Goal: Task Accomplishment & Management: Complete application form

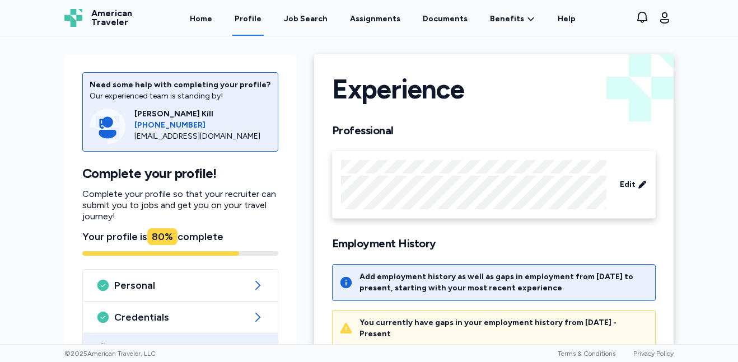
scroll to position [207, 0]
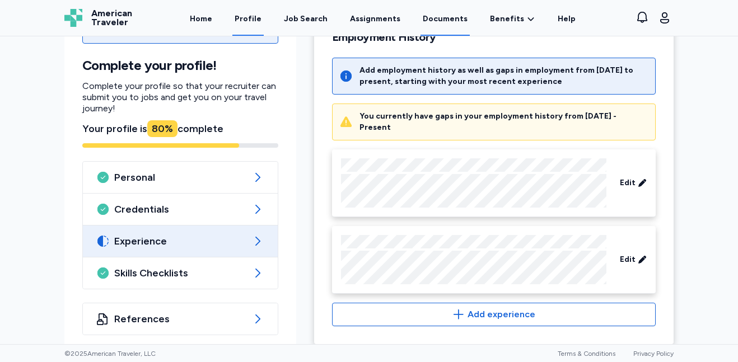
click at [440, 18] on link "Documents" at bounding box center [445, 18] width 49 height 35
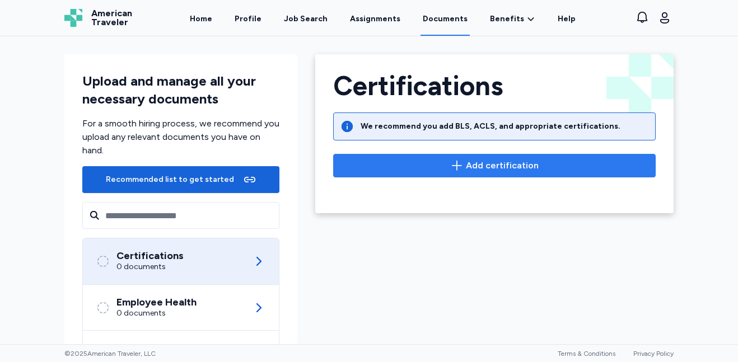
click at [451, 161] on icon "button" at bounding box center [456, 165] width 13 height 13
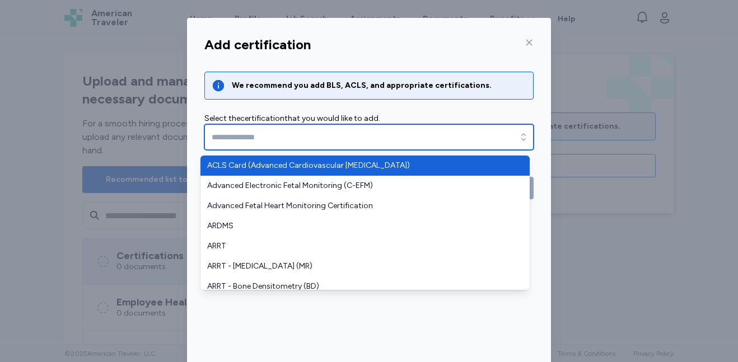
click at [423, 142] on input "text" at bounding box center [368, 137] width 329 height 26
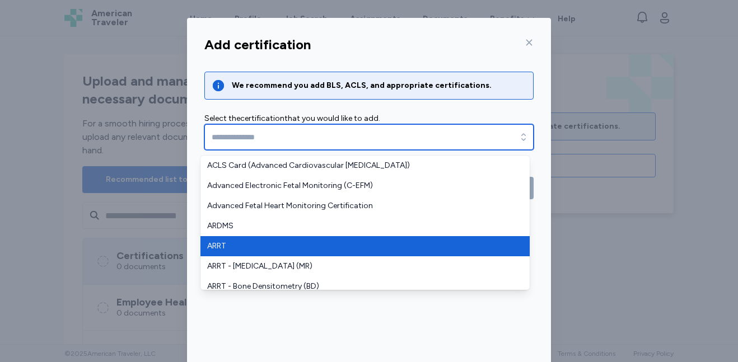
type input "****"
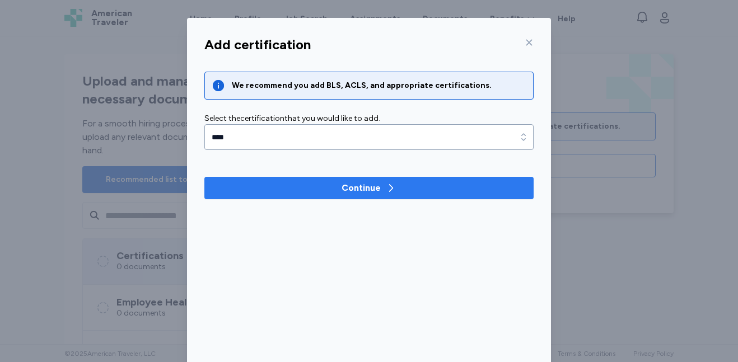
click at [347, 190] on div "Continue" at bounding box center [361, 187] width 39 height 13
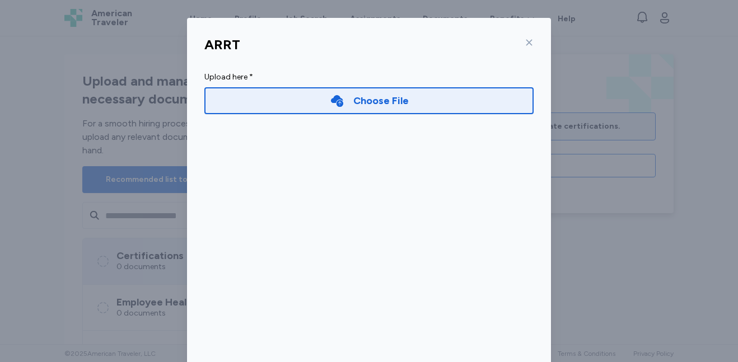
click at [389, 108] on div "Choose File" at bounding box center [380, 101] width 55 height 16
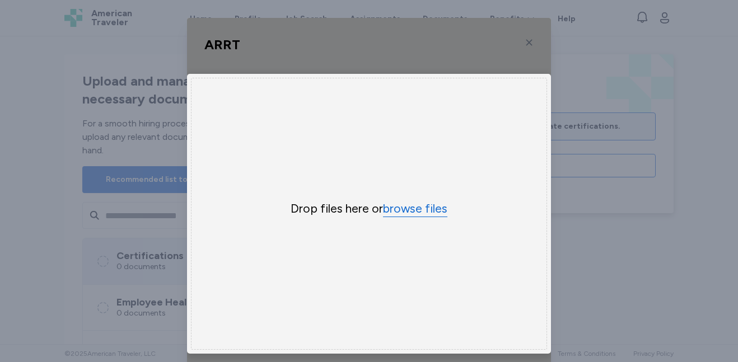
click at [407, 208] on button "browse files" at bounding box center [415, 209] width 64 height 16
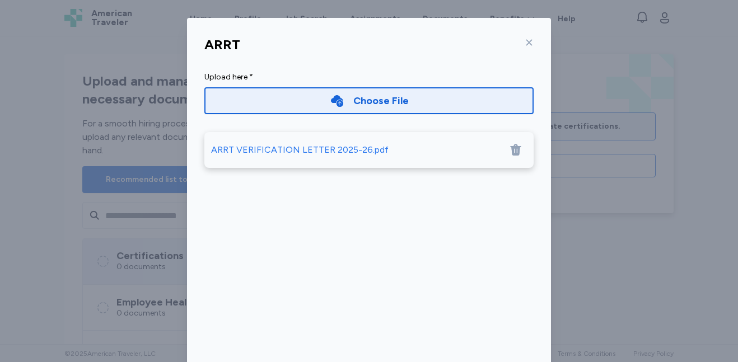
click at [397, 147] on div "ARRT VERIFICATION LETTER 2025-26.pdf" at bounding box center [356, 149] width 291 height 13
click at [339, 104] on icon at bounding box center [337, 101] width 12 height 12
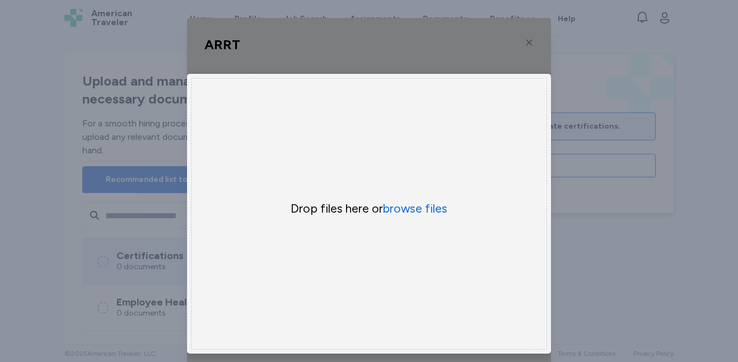
click at [638, 122] on div "ARRT Upload here * Choose File × Drop your files here Drop files here or browse…" at bounding box center [369, 214] width 738 height 428
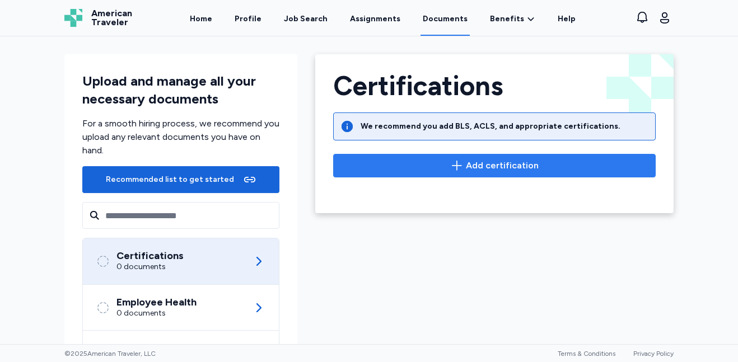
click at [500, 161] on span "Add certification" at bounding box center [502, 165] width 73 height 13
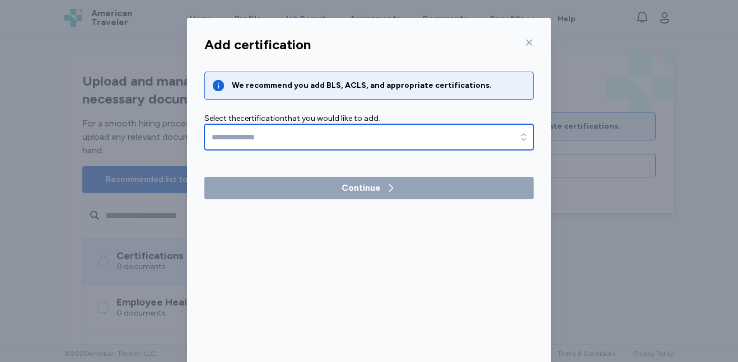
click at [430, 146] on input "text" at bounding box center [368, 137] width 329 height 26
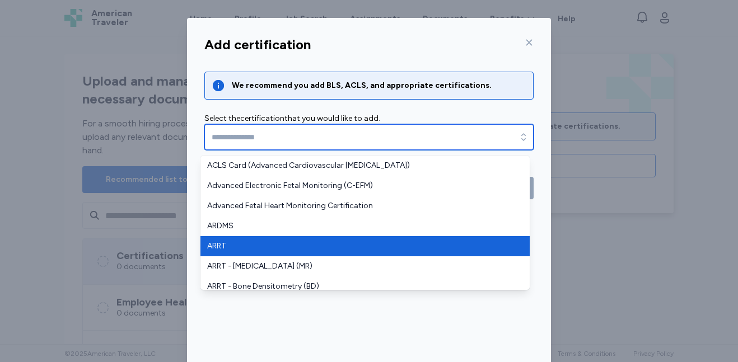
type input "****"
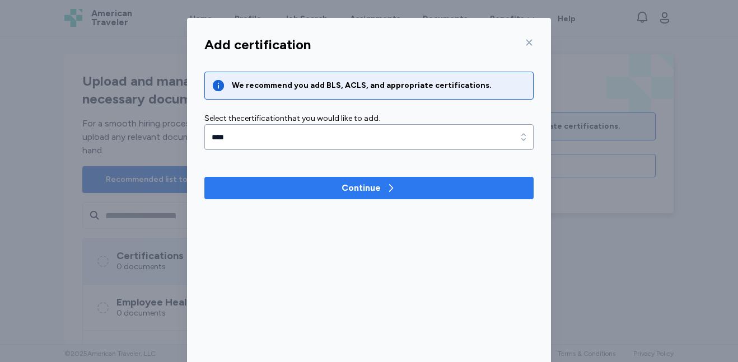
click at [398, 190] on span "Continue" at bounding box center [368, 187] width 311 height 13
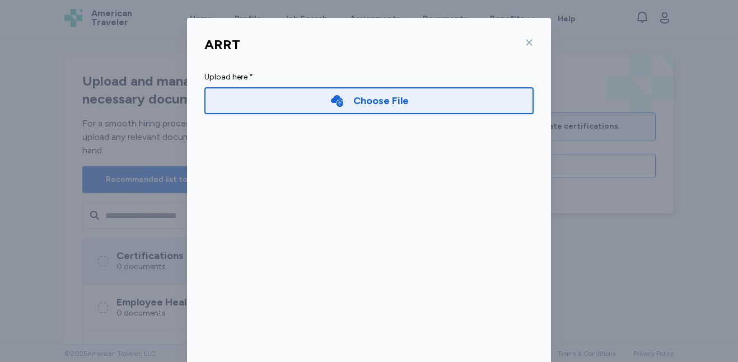
click at [382, 102] on div "Choose File" at bounding box center [380, 101] width 55 height 16
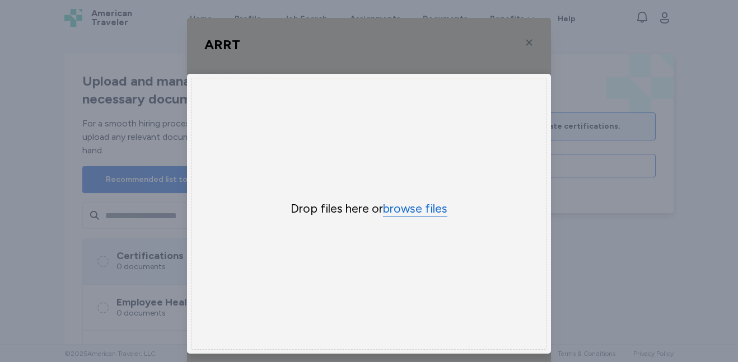
click at [420, 206] on button "browse files" at bounding box center [415, 209] width 64 height 16
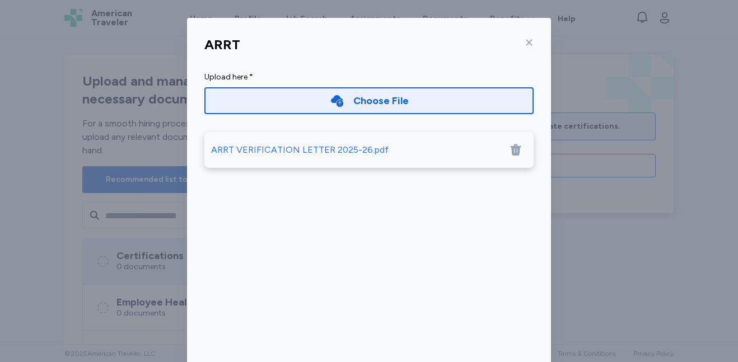
click at [341, 153] on div "ARRT VERIFICATION LETTER 2025-26.pdf" at bounding box center [300, 149] width 178 height 13
click at [525, 44] on icon at bounding box center [529, 42] width 9 height 9
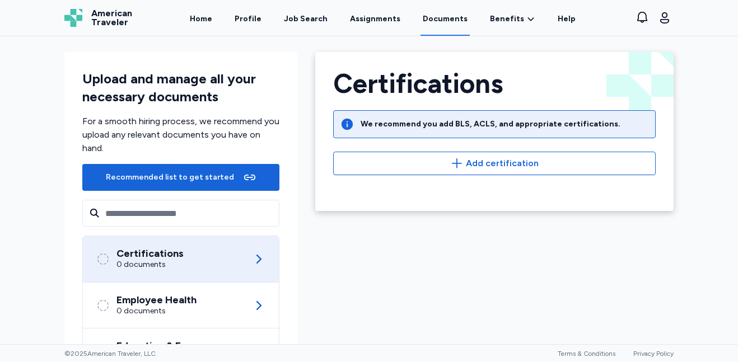
scroll to position [2, 0]
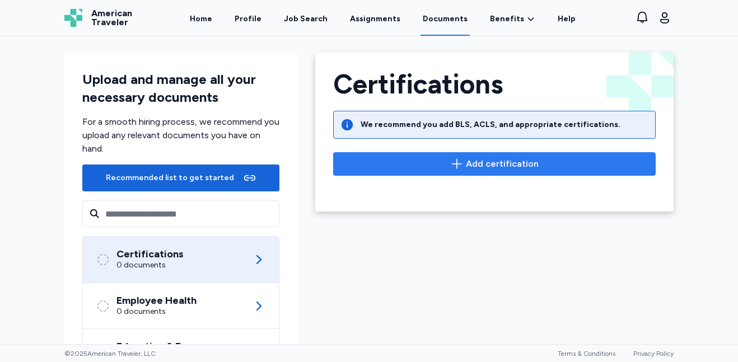
click at [489, 164] on span "Add certification" at bounding box center [502, 163] width 73 height 13
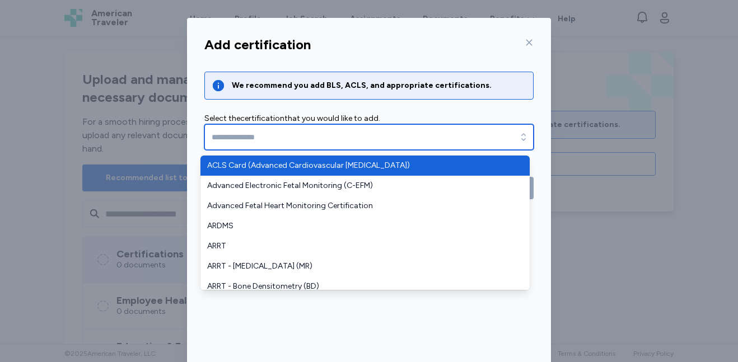
click at [521, 143] on div "button" at bounding box center [524, 137] width 20 height 26
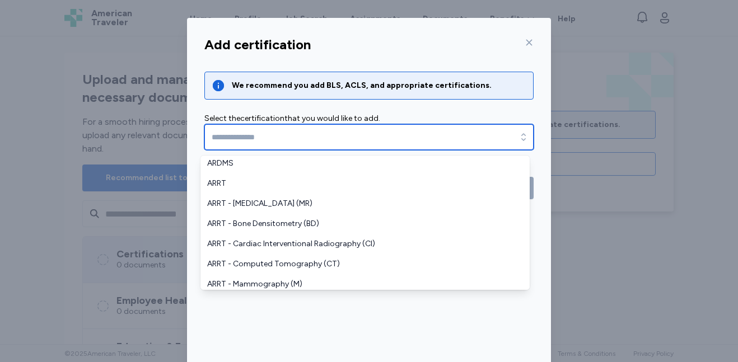
scroll to position [79, 0]
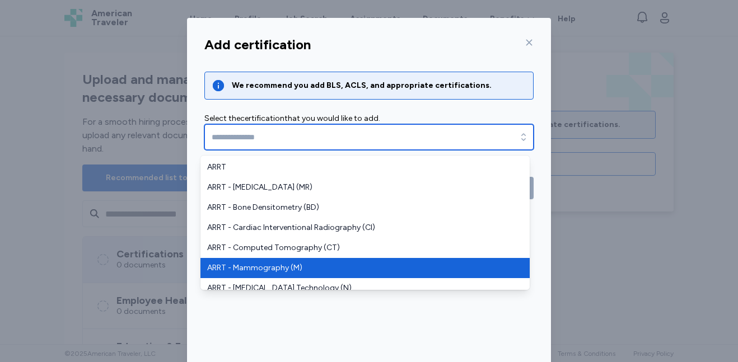
type input "**********"
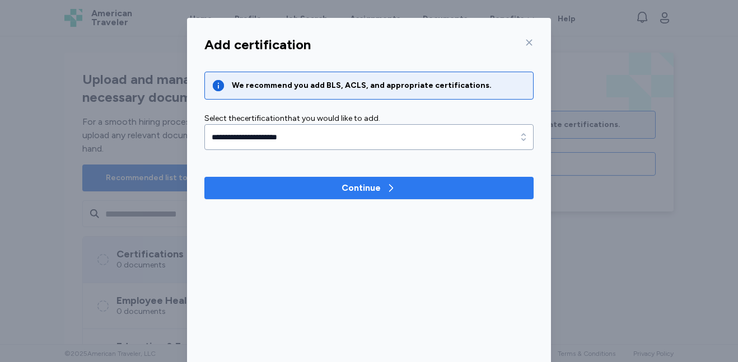
click at [380, 184] on div "Continue" at bounding box center [369, 187] width 55 height 13
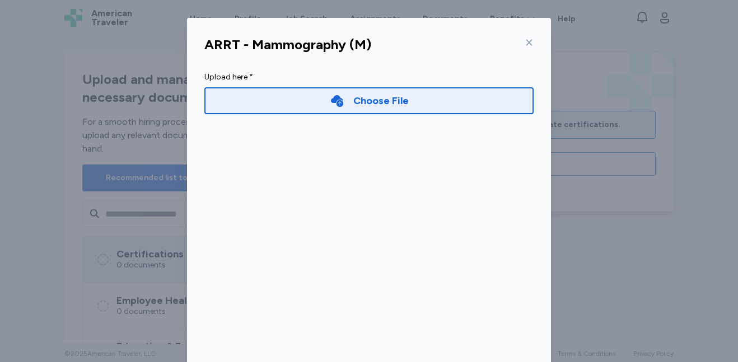
click at [416, 99] on div "Choose File" at bounding box center [368, 100] width 329 height 27
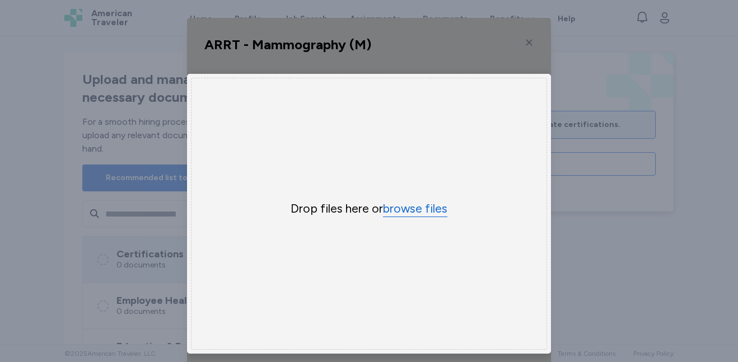
click at [420, 207] on button "browse files" at bounding box center [415, 209] width 64 height 16
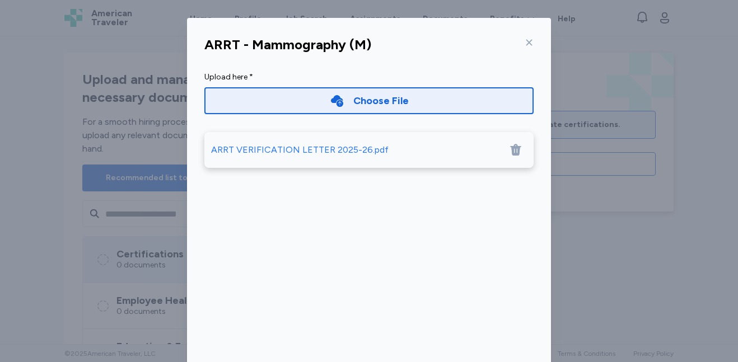
scroll to position [66, 0]
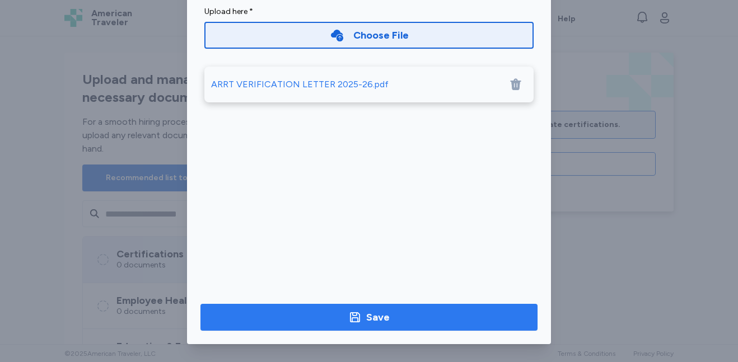
click at [412, 316] on span "Save" at bounding box center [368, 318] width 319 height 16
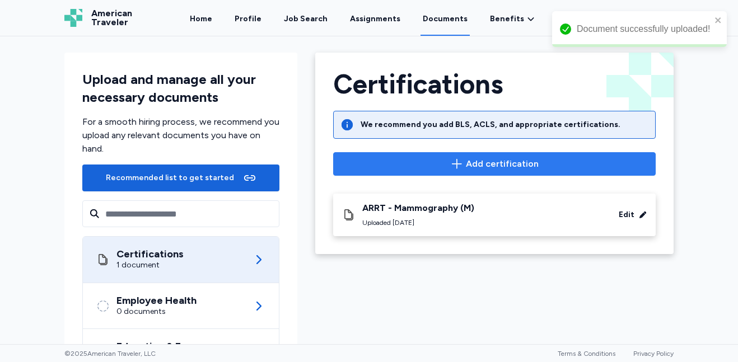
click at [525, 167] on span "Add certification" at bounding box center [502, 163] width 73 height 13
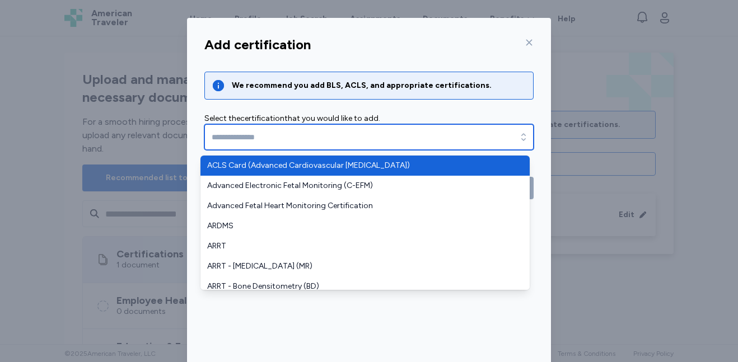
click at [521, 137] on icon "button" at bounding box center [523, 137] width 11 height 11
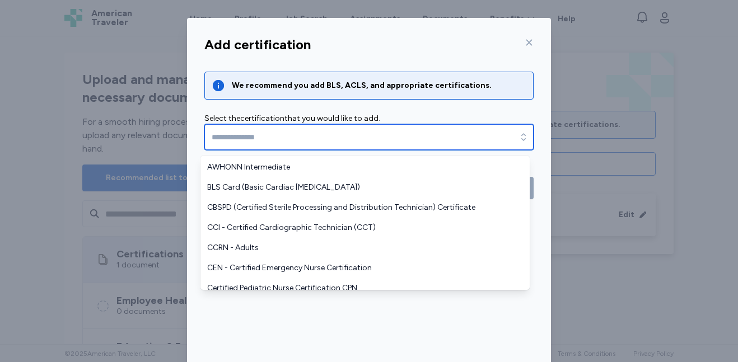
scroll to position [357, 0]
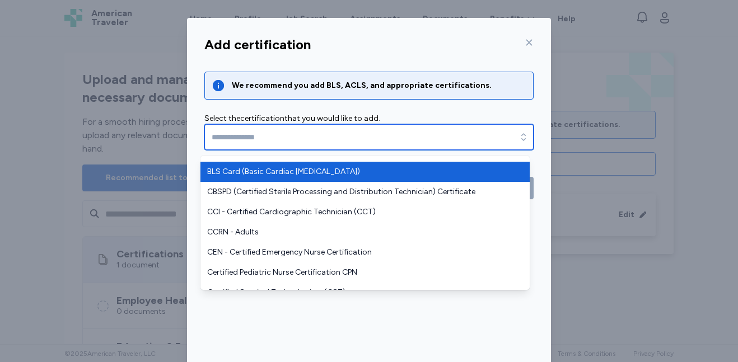
type input "**********"
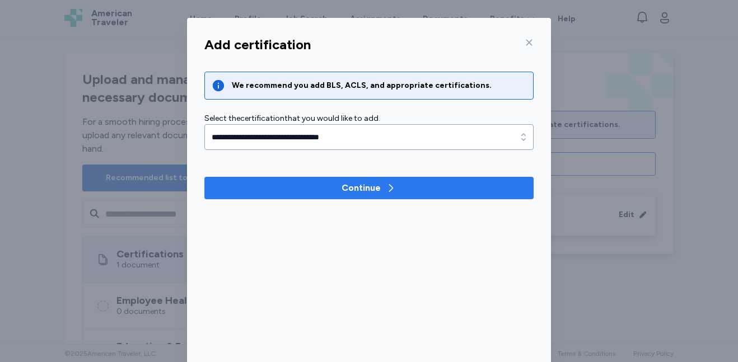
click at [355, 186] on div "Continue" at bounding box center [361, 187] width 39 height 13
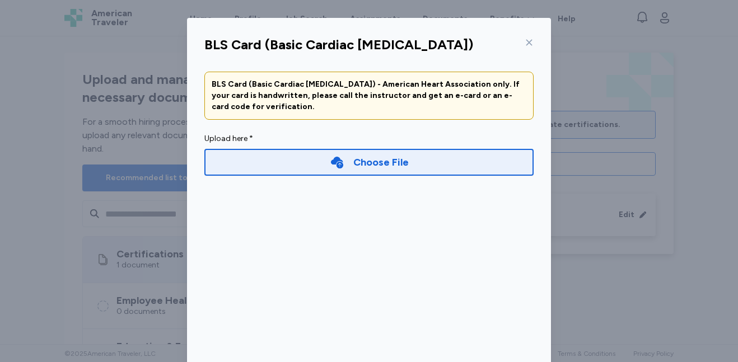
click at [365, 163] on div "Choose File" at bounding box center [380, 163] width 55 height 16
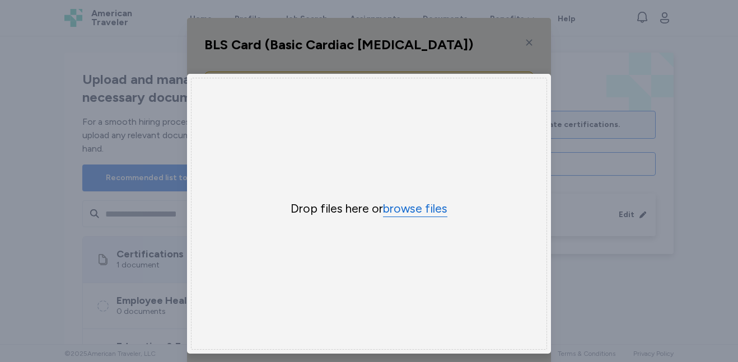
click at [405, 211] on button "browse files" at bounding box center [415, 209] width 64 height 16
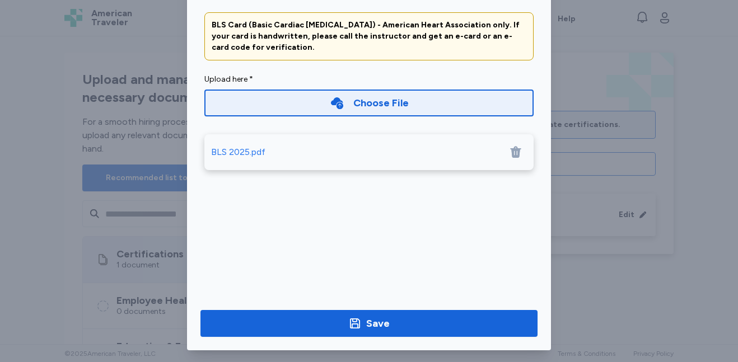
scroll to position [66, 0]
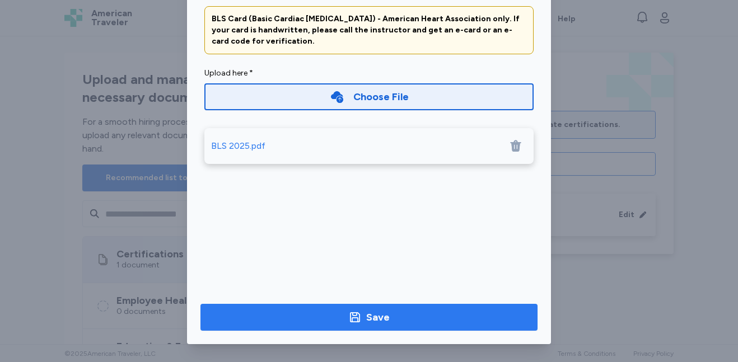
click at [460, 315] on span "Save" at bounding box center [368, 318] width 319 height 16
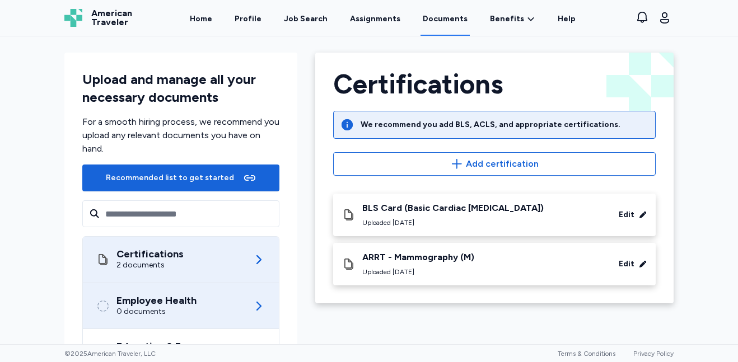
click at [176, 309] on div "0 documents" at bounding box center [156, 311] width 80 height 11
